Goal: Transaction & Acquisition: Purchase product/service

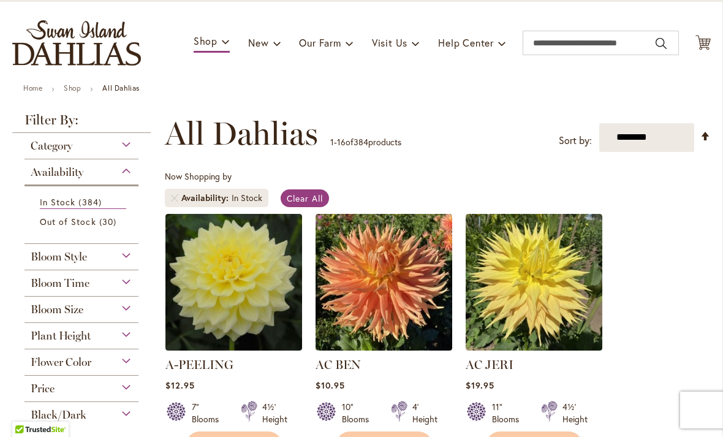
scroll to position [67, 0]
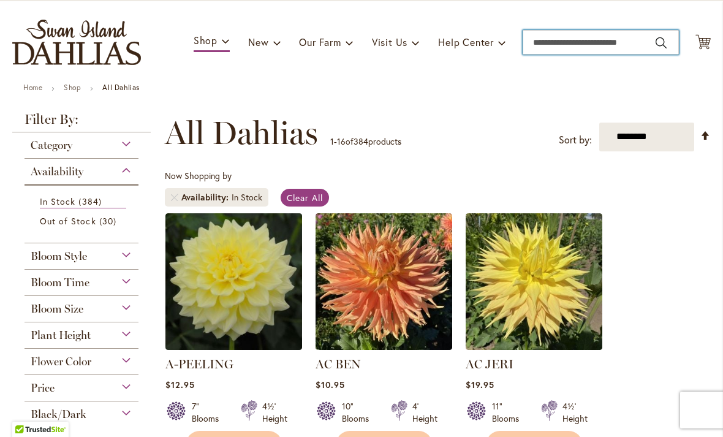
click at [617, 39] on input "Search" at bounding box center [601, 42] width 156 height 25
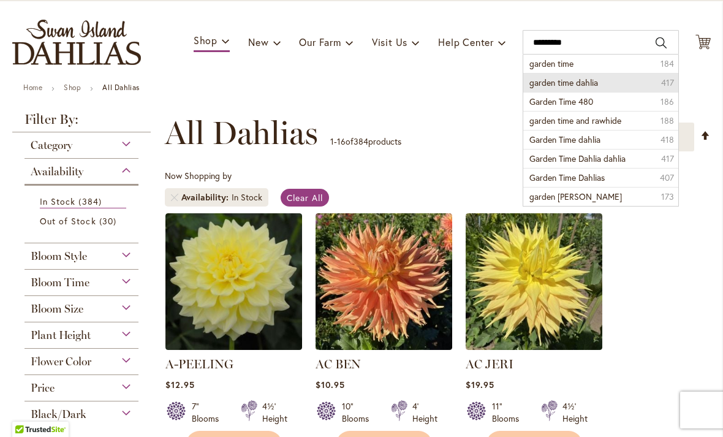
click at [593, 85] on span "garden time dahlia" at bounding box center [564, 83] width 69 height 12
type input "**********"
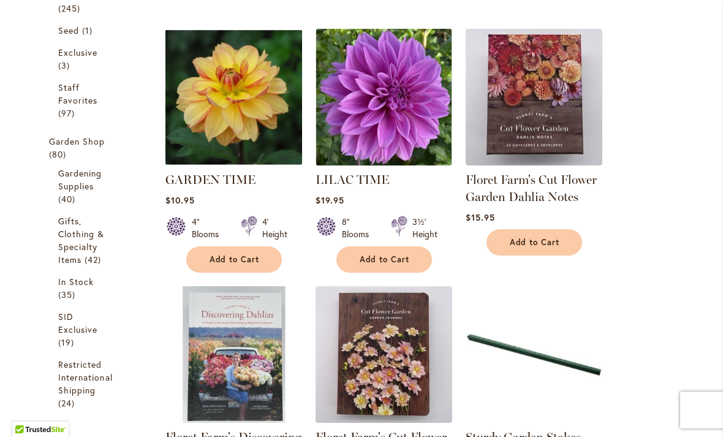
scroll to position [379, 0]
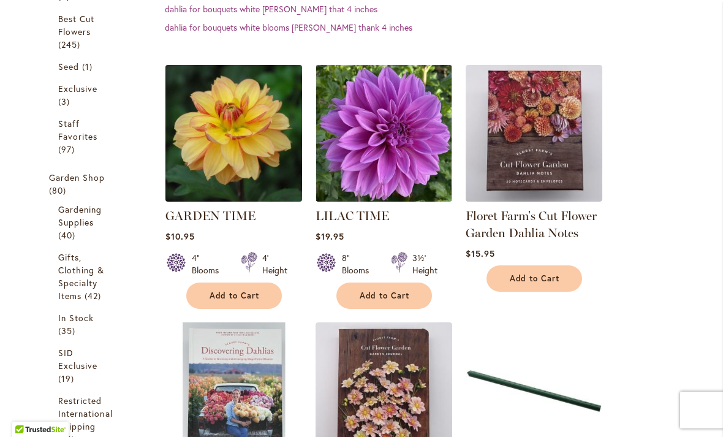
click at [255, 135] on img at bounding box center [233, 132] width 143 height 143
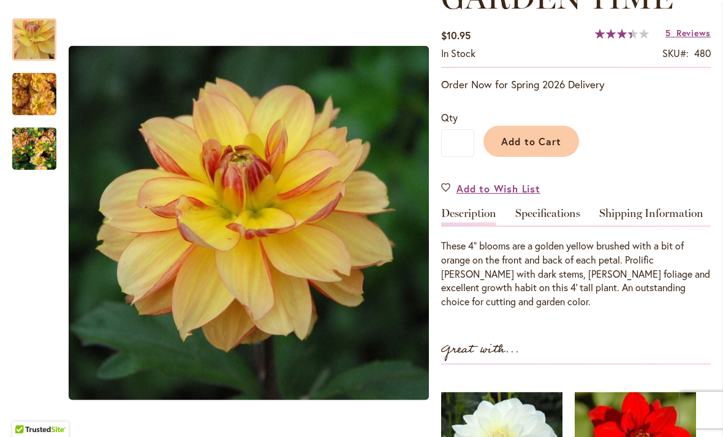
scroll to position [202, 0]
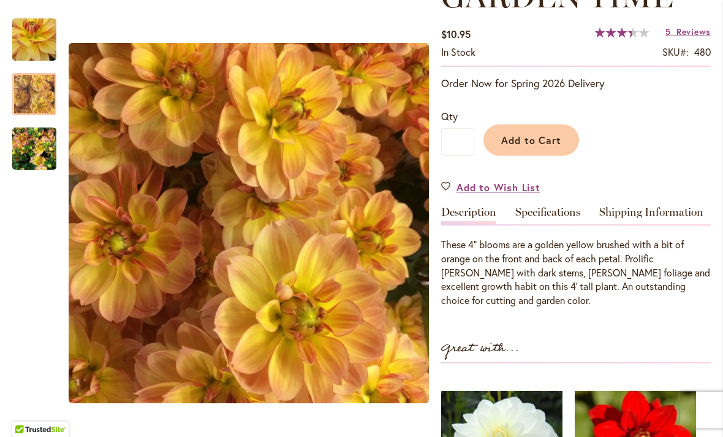
click at [34, 93] on img "GARDEN TIME" at bounding box center [34, 94] width 44 height 44
click at [32, 154] on img "GARDEN TIME" at bounding box center [34, 149] width 44 height 59
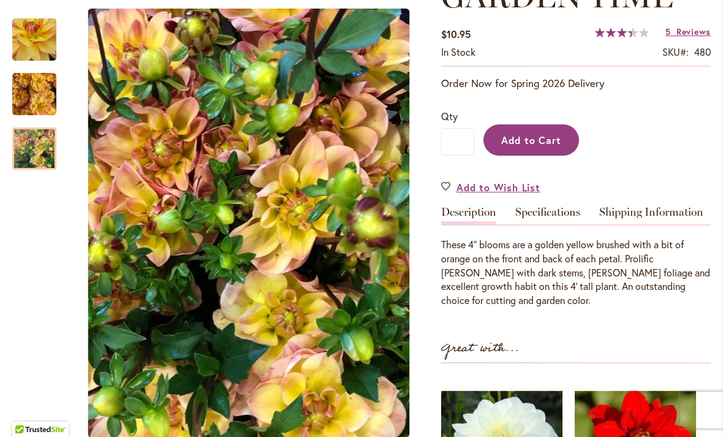
click at [535, 142] on span "Add to Cart" at bounding box center [531, 140] width 61 height 13
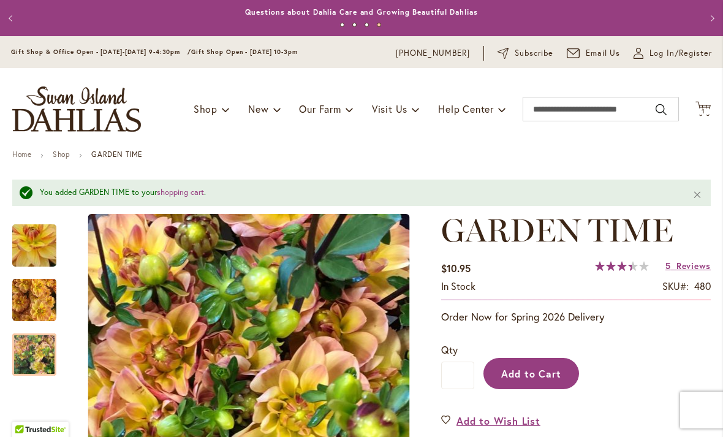
scroll to position [0, 0]
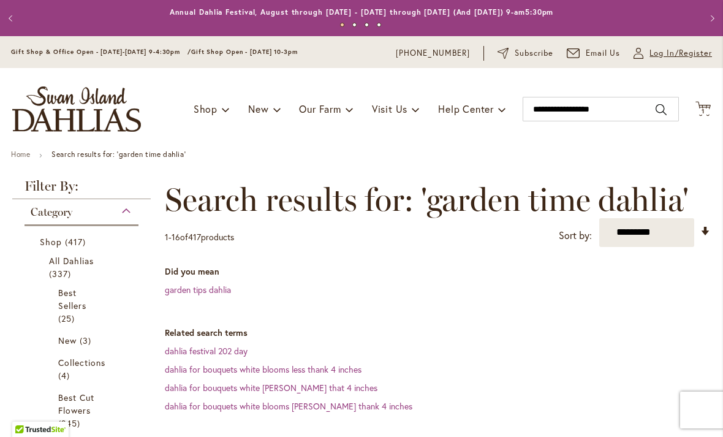
click at [660, 55] on span "Log In/Register" at bounding box center [681, 53] width 63 height 12
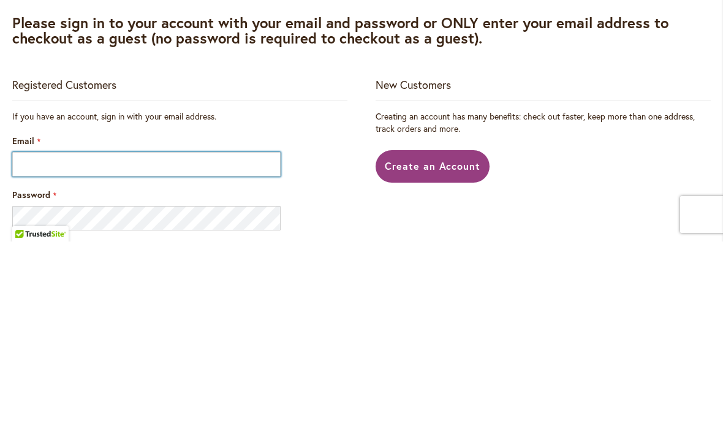
type input "**********"
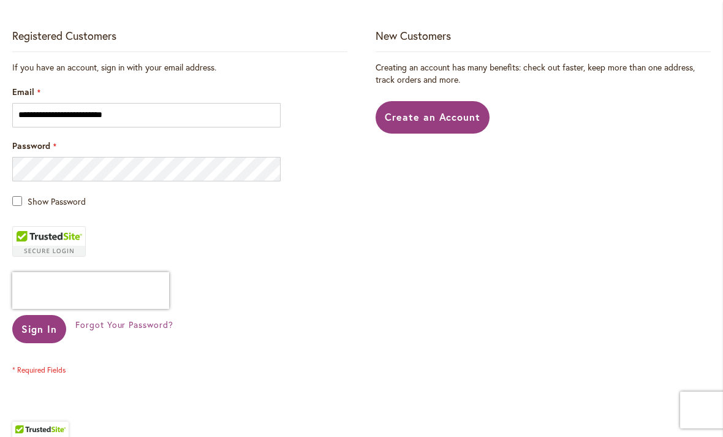
scroll to position [261, 0]
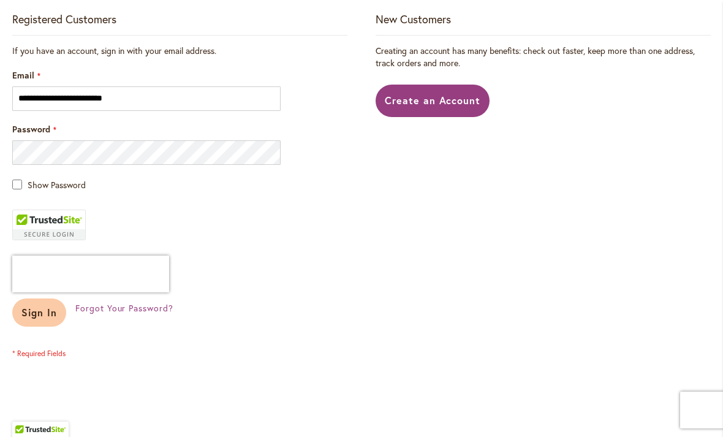
click at [45, 311] on span "Sign In" at bounding box center [39, 312] width 36 height 13
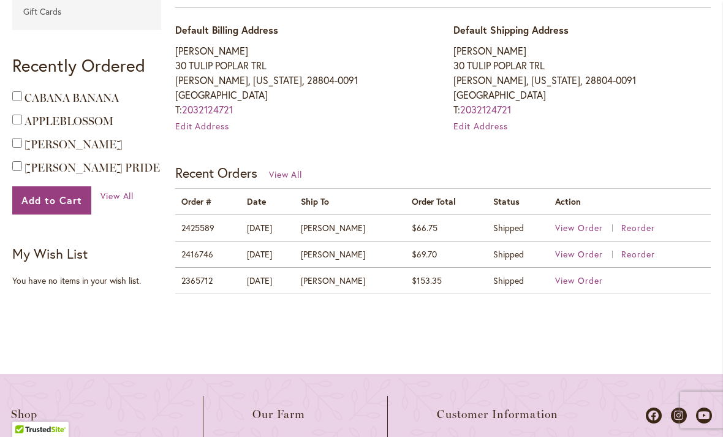
scroll to position [398, 0]
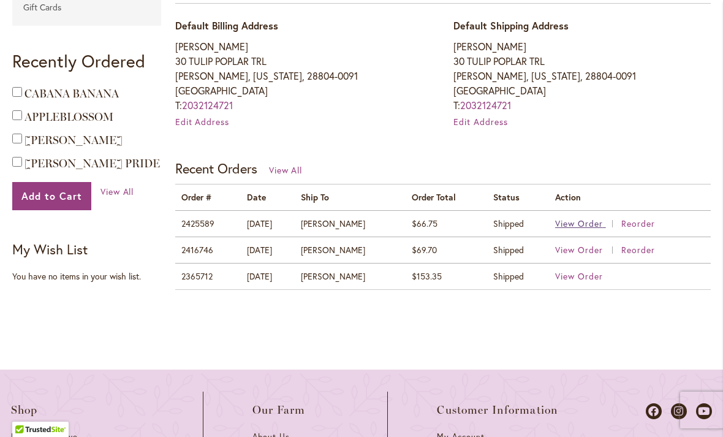
click at [575, 218] on span "View Order" at bounding box center [579, 224] width 48 height 12
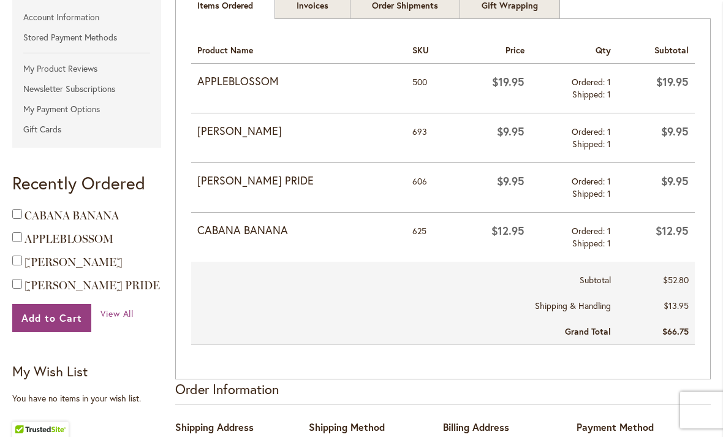
scroll to position [275, 0]
click at [255, 83] on strong "APPLEBLOSSOM" at bounding box center [299, 82] width 204 height 16
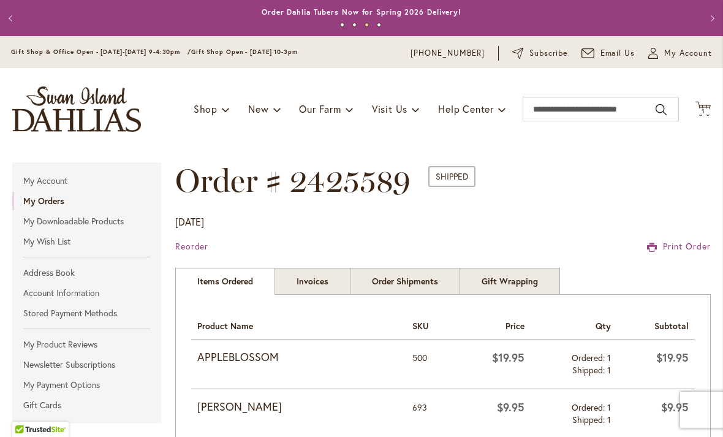
scroll to position [0, 0]
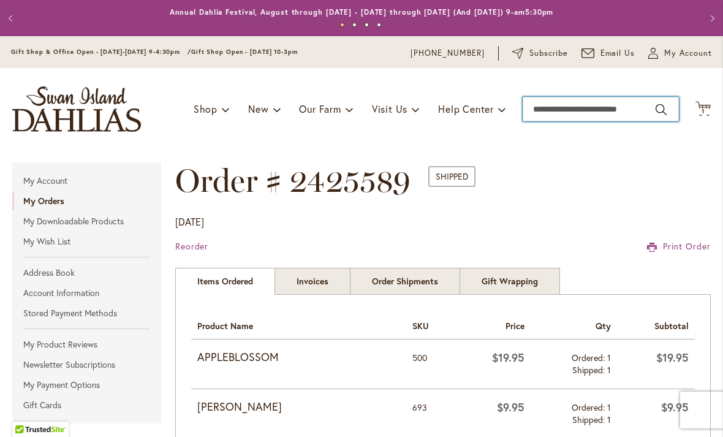
click at [604, 120] on input "Search" at bounding box center [601, 109] width 156 height 25
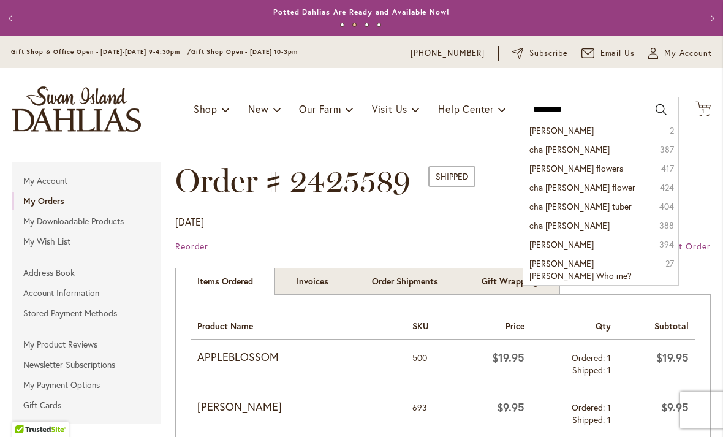
click at [666, 109] on button "Search" at bounding box center [661, 110] width 11 height 20
type input "*********"
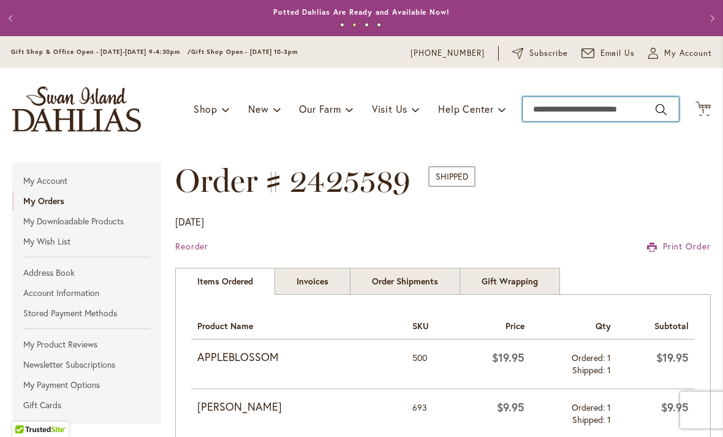
click at [598, 113] on input "Search" at bounding box center [601, 109] width 156 height 25
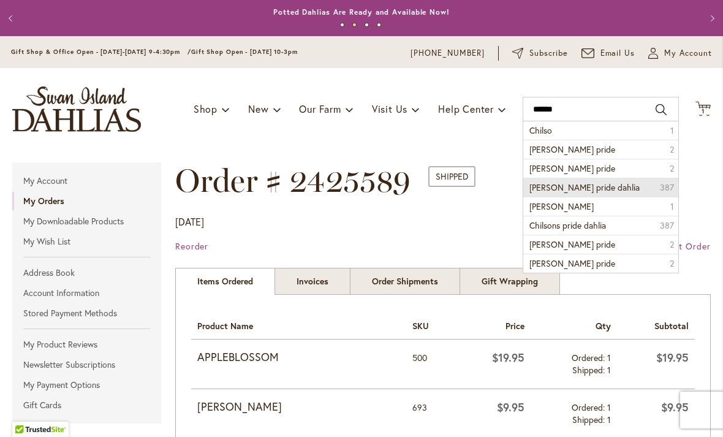
click at [584, 189] on span "[PERSON_NAME] pride dahlia" at bounding box center [585, 187] width 110 height 12
type input "**********"
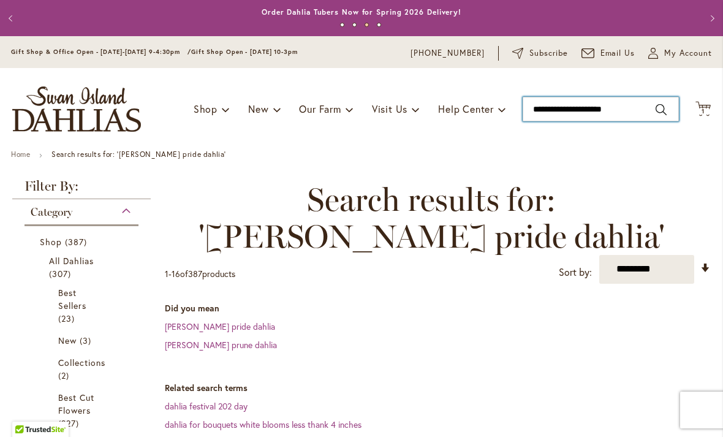
click at [626, 113] on input "**********" at bounding box center [601, 109] width 156 height 25
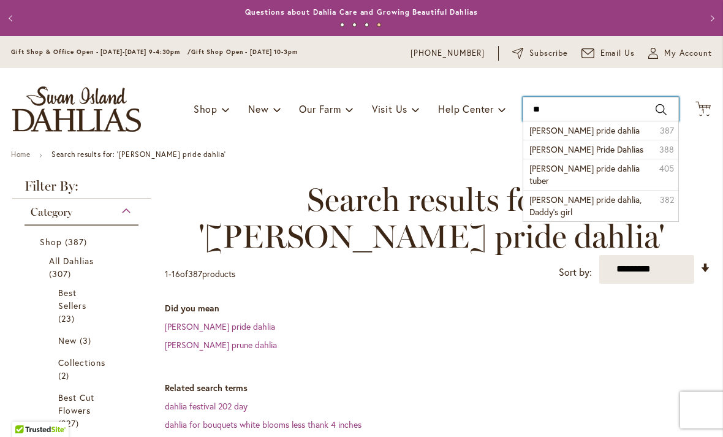
type input "*"
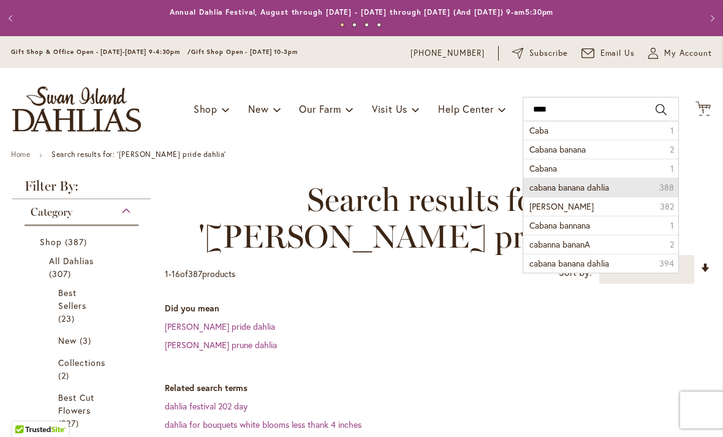
click at [596, 187] on span "cabana banana dahlia" at bounding box center [570, 187] width 80 height 12
type input "**********"
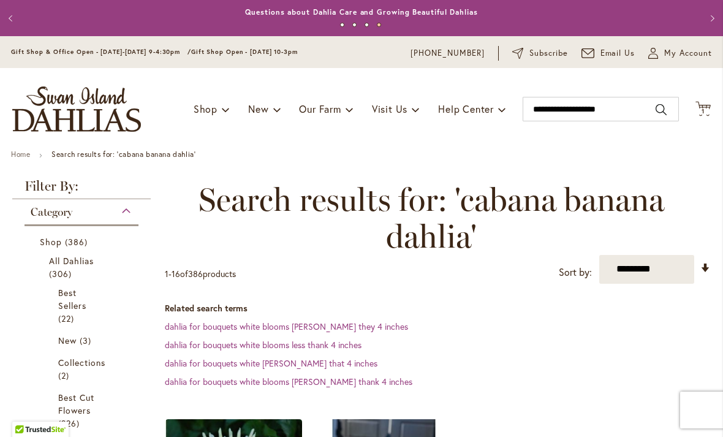
scroll to position [45, 0]
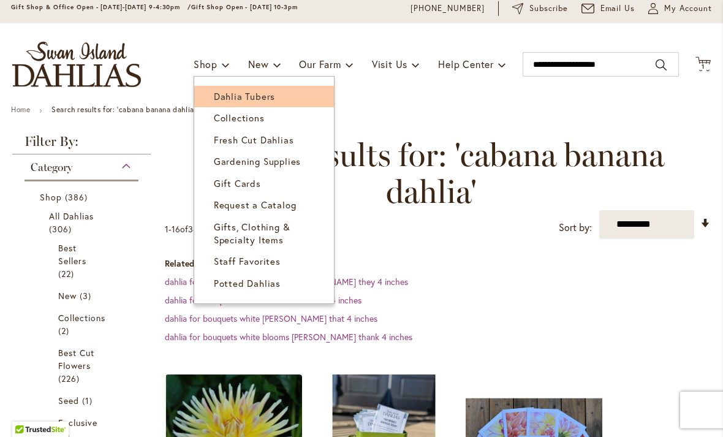
click at [219, 90] on link "Dahlia Tubers" at bounding box center [264, 96] width 140 height 21
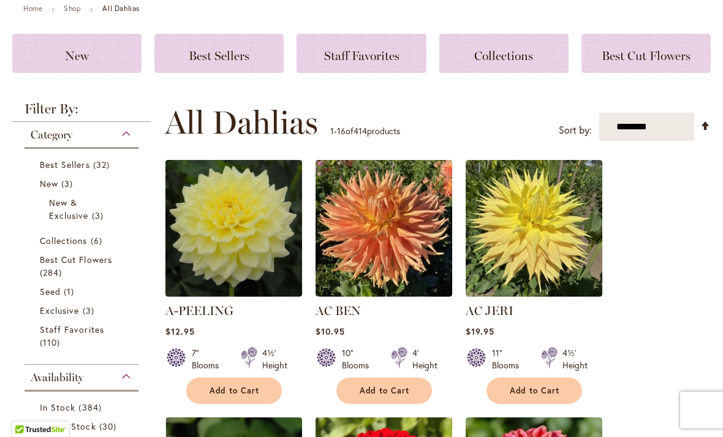
scroll to position [146, 0]
click at [77, 246] on span "Collections" at bounding box center [64, 241] width 48 height 12
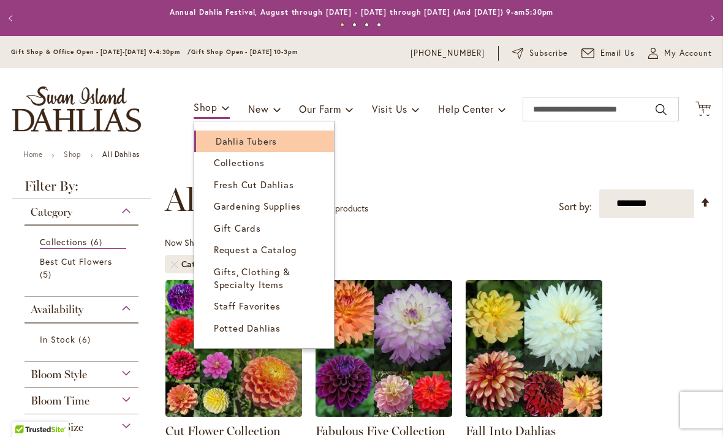
click at [255, 145] on span "Dahlia Tubers" at bounding box center [246, 141] width 61 height 12
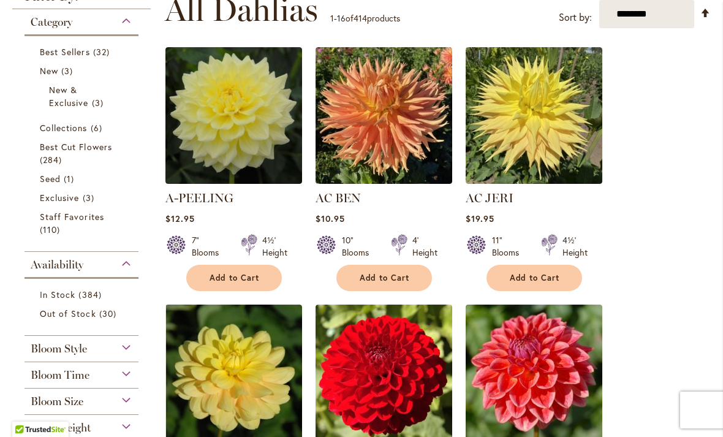
scroll to position [262, 0]
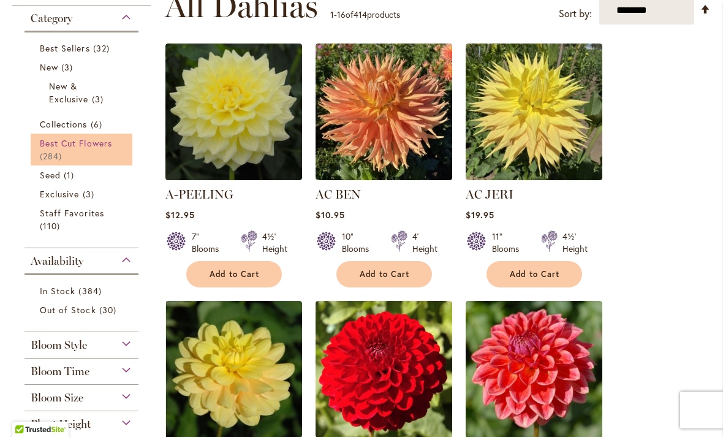
click at [99, 145] on span "Best Cut Flowers" at bounding box center [76, 143] width 72 height 12
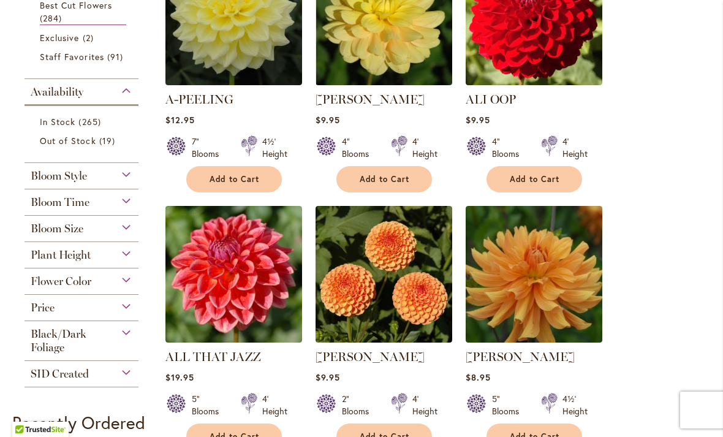
scroll to position [331, 0]
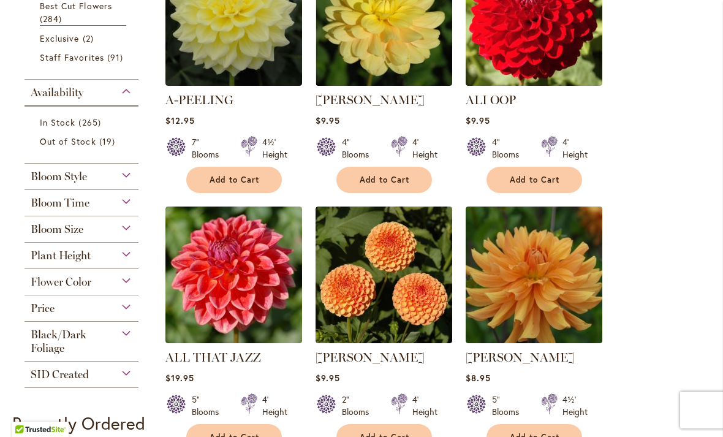
click at [127, 234] on div "Bloom Size" at bounding box center [82, 226] width 114 height 20
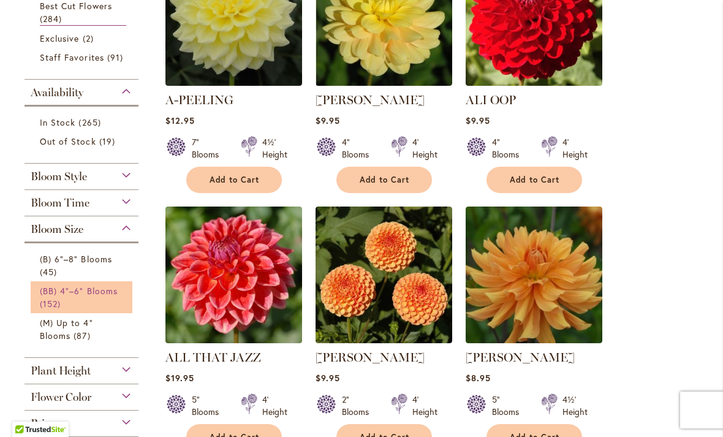
click at [96, 294] on span "(BB) 4"–6" Blooms" at bounding box center [79, 291] width 78 height 12
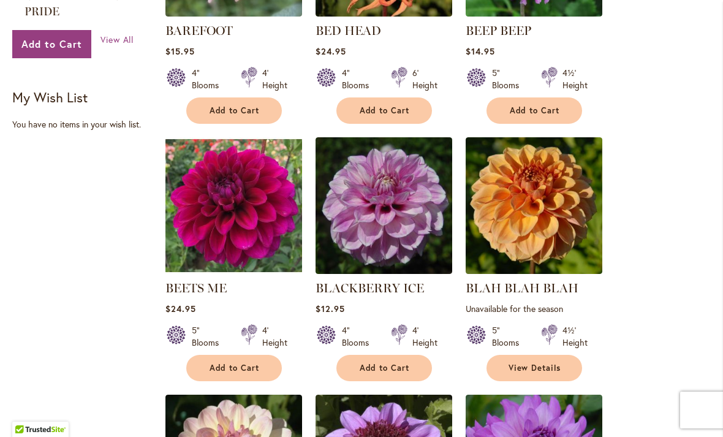
scroll to position [916, 0]
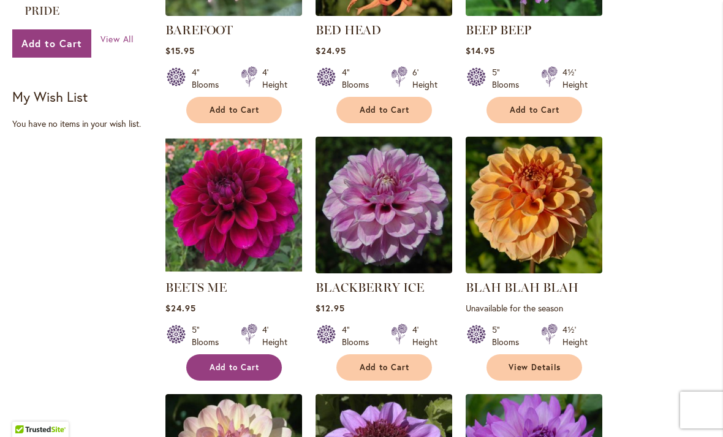
click at [237, 364] on span "Add to Cart" at bounding box center [235, 367] width 50 height 10
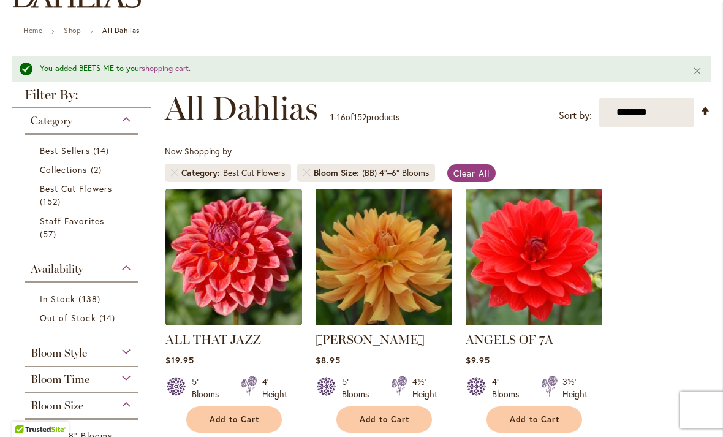
scroll to position [126, 0]
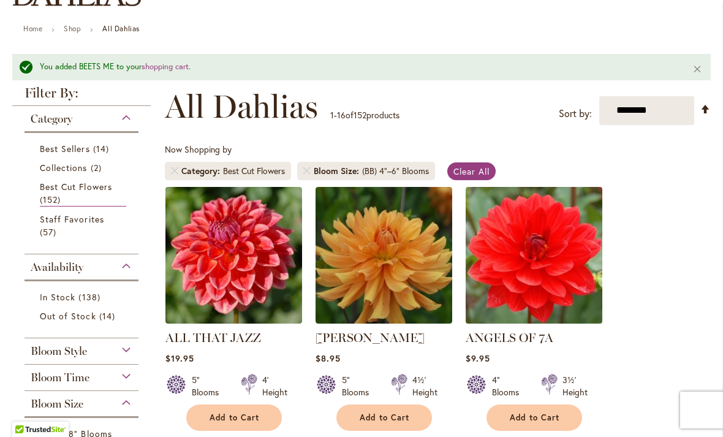
click at [532, 273] on img at bounding box center [533, 254] width 143 height 143
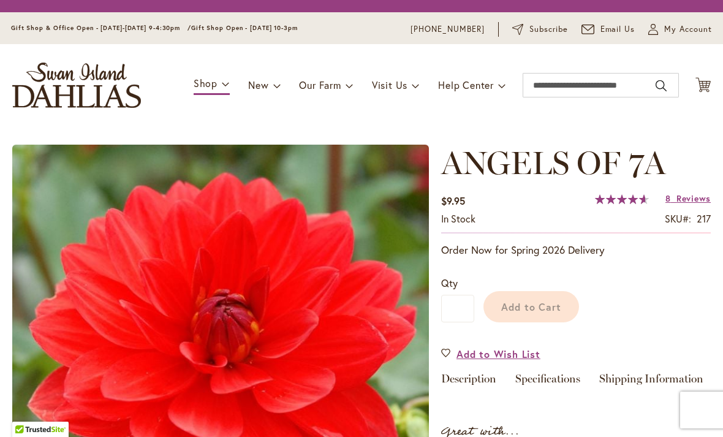
type input "******"
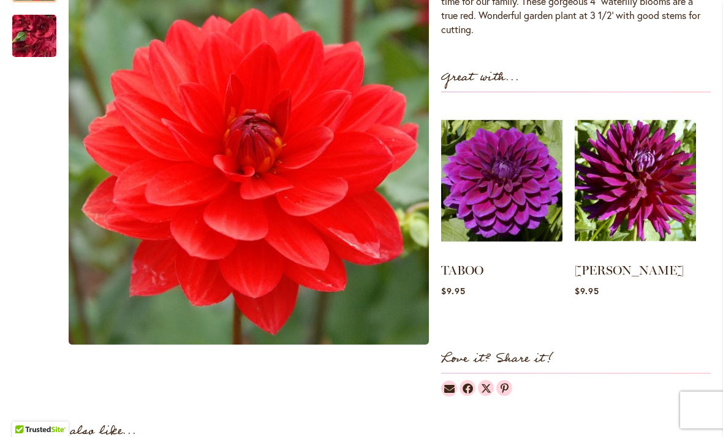
scroll to position [440, 0]
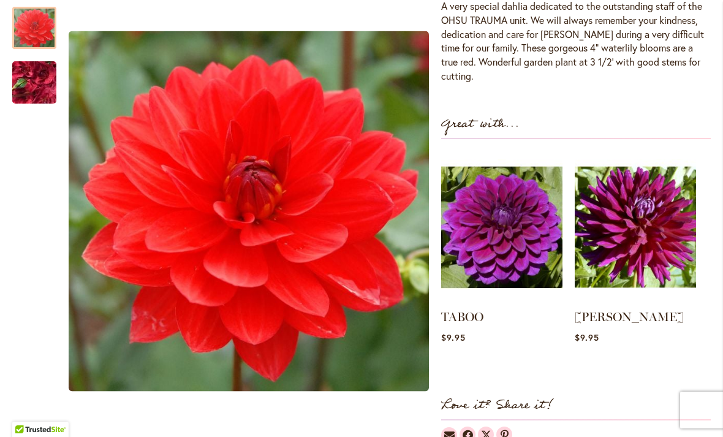
click at [704, 245] on ol "TABOO Rating: 93% 2 Reviews $9.95" at bounding box center [576, 258] width 270 height 214
click at [511, 241] on img at bounding box center [502, 227] width 120 height 150
click at [524, 219] on img at bounding box center [502, 227] width 120 height 150
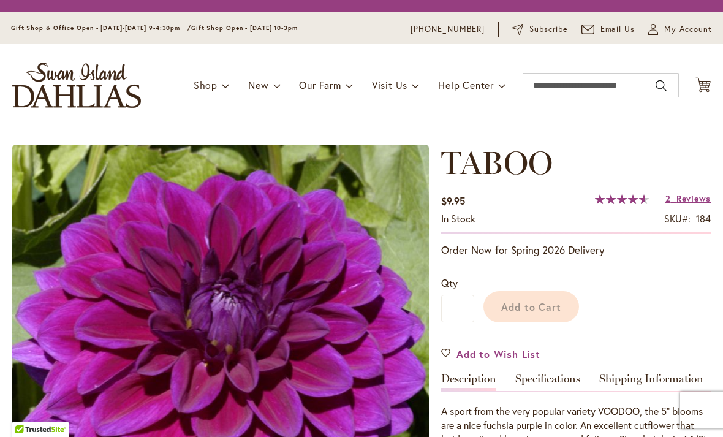
type input "******"
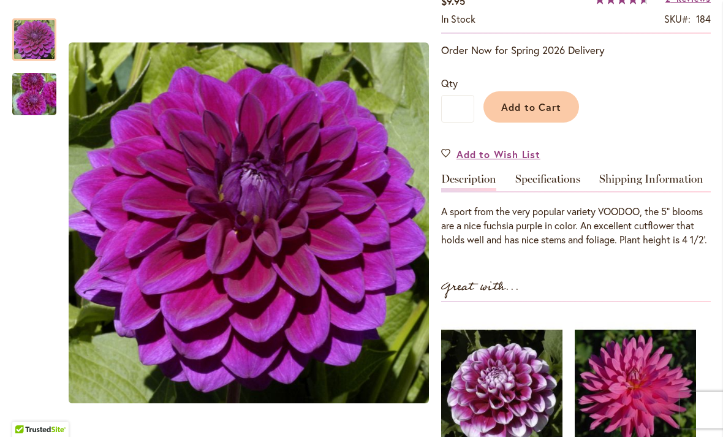
scroll to position [235, 0]
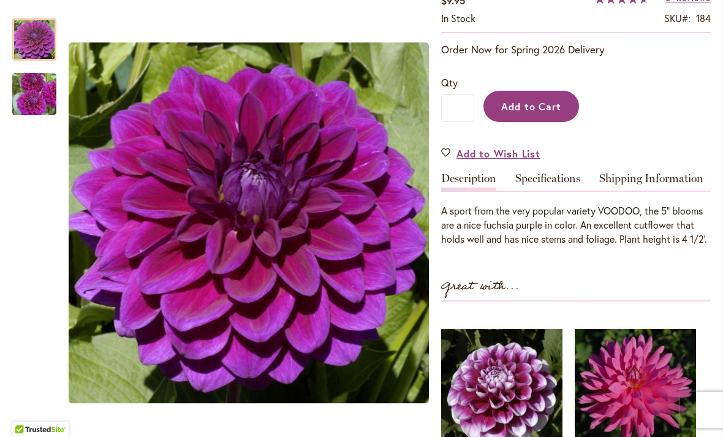
click at [539, 107] on span "Add to Cart" at bounding box center [531, 106] width 61 height 13
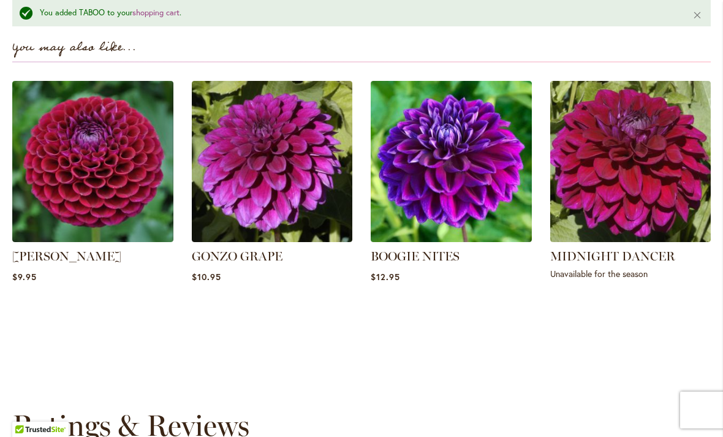
scroll to position [0, 0]
